Goal: Find specific page/section: Find specific page/section

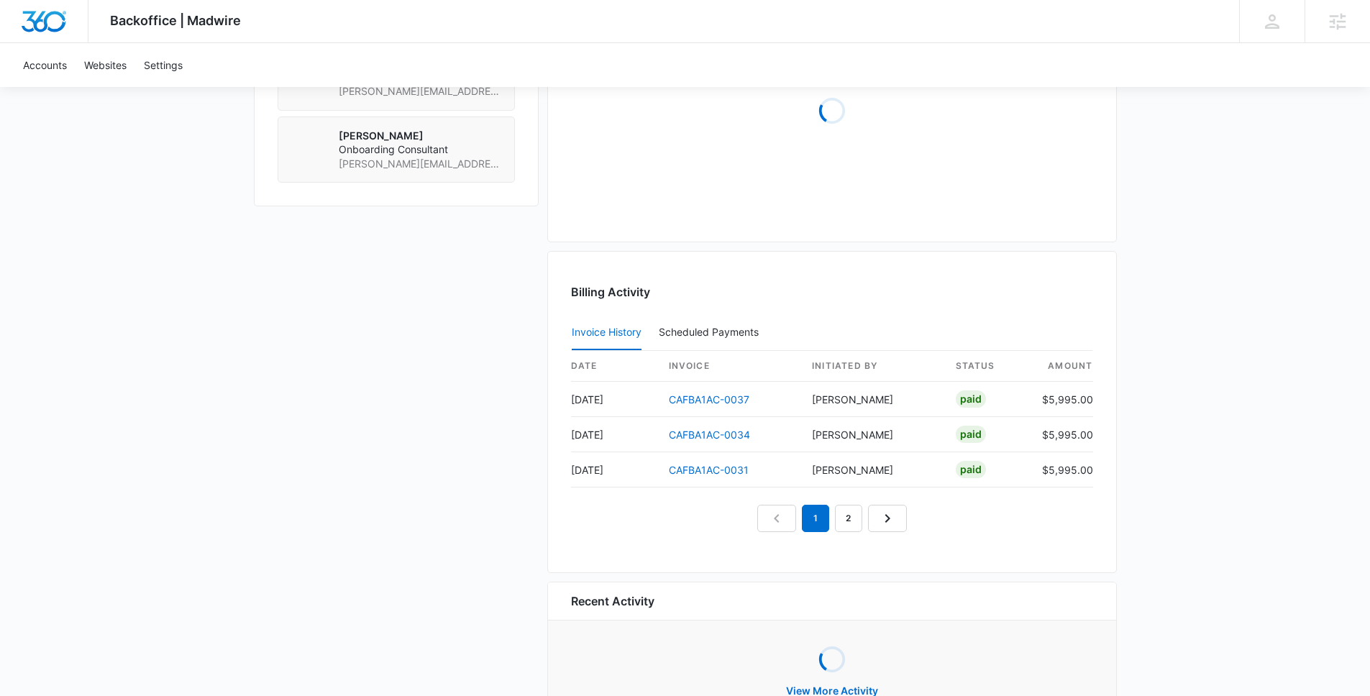
scroll to position [1224, 0]
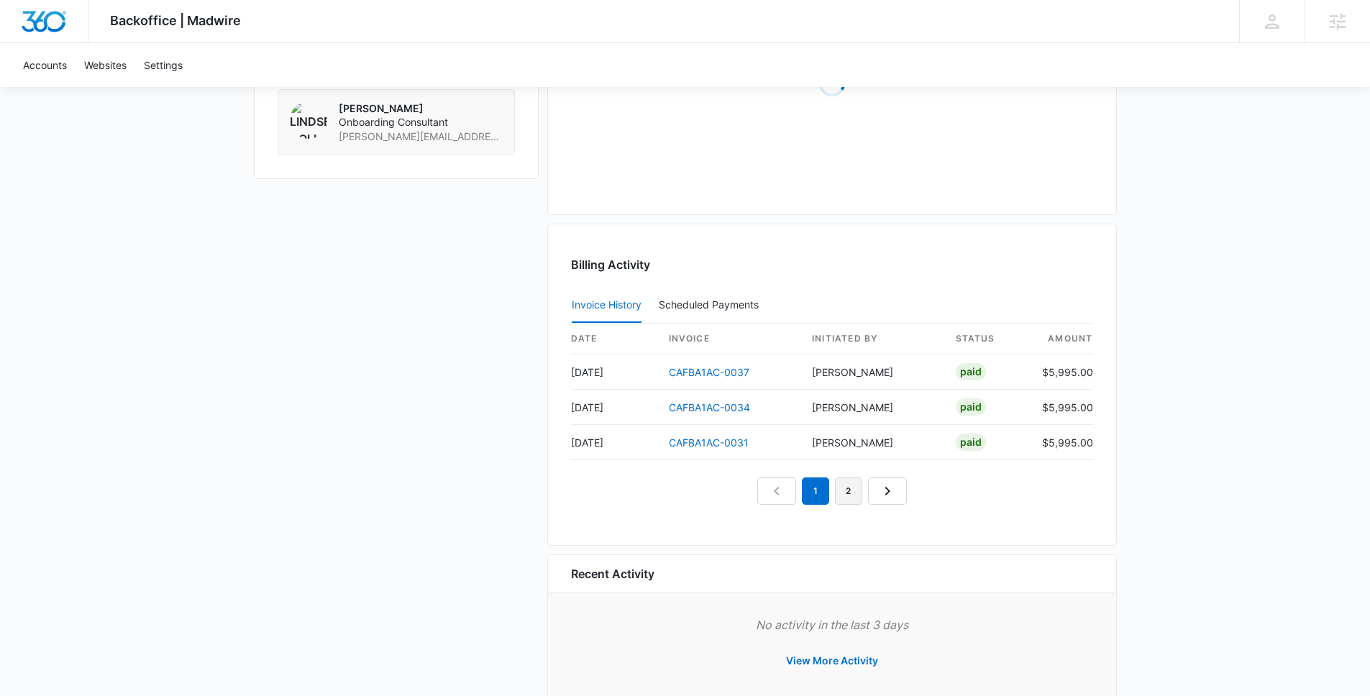
click at [851, 491] on link "2" at bounding box center [848, 490] width 27 height 27
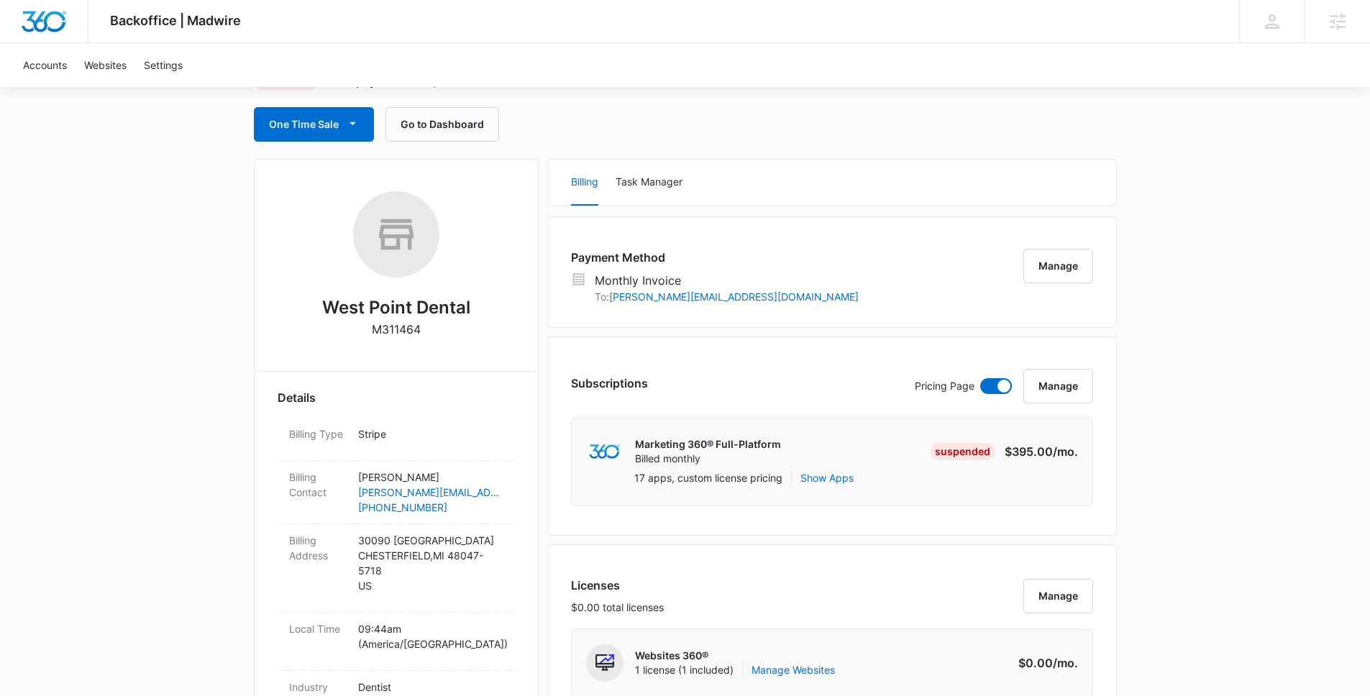
scroll to position [0, 0]
